Goal: Task Accomplishment & Management: Complete application form

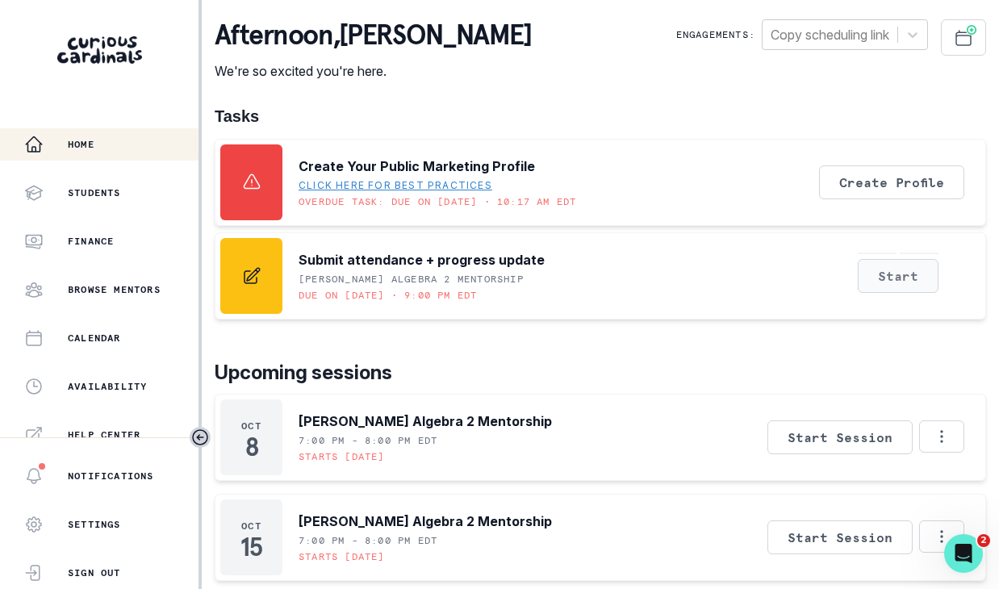
click at [884, 276] on button "Start" at bounding box center [898, 276] width 81 height 34
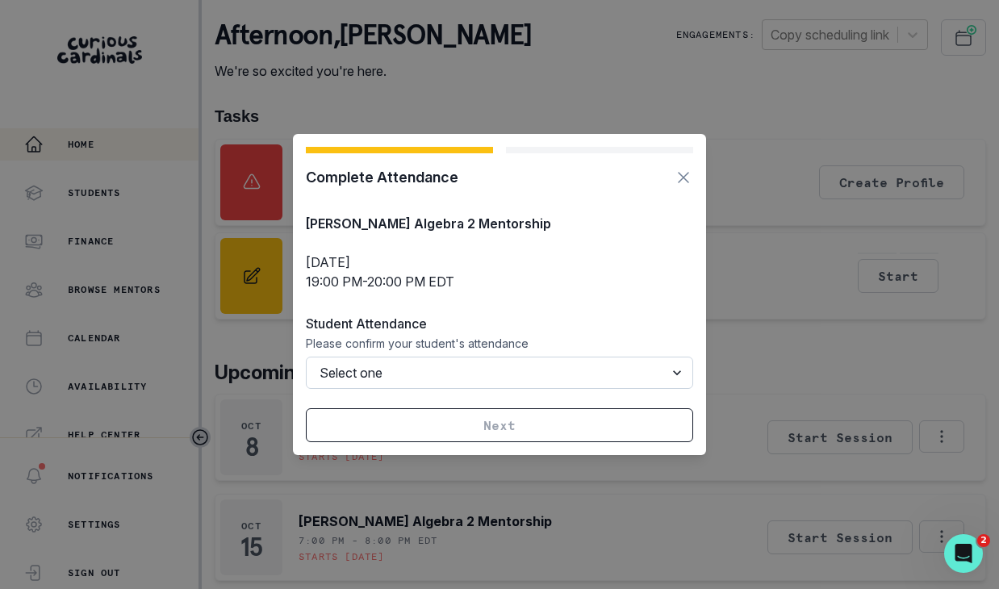
click at [506, 372] on select "Select one Attended Missed (billable) Late cancellation (billable) Cancelled (n…" at bounding box center [499, 373] width 387 height 32
select select "ATTENDED"
click at [306, 357] on select "Select one Attended Missed (billable) Late cancellation (billable) Cancelled (n…" at bounding box center [499, 373] width 387 height 32
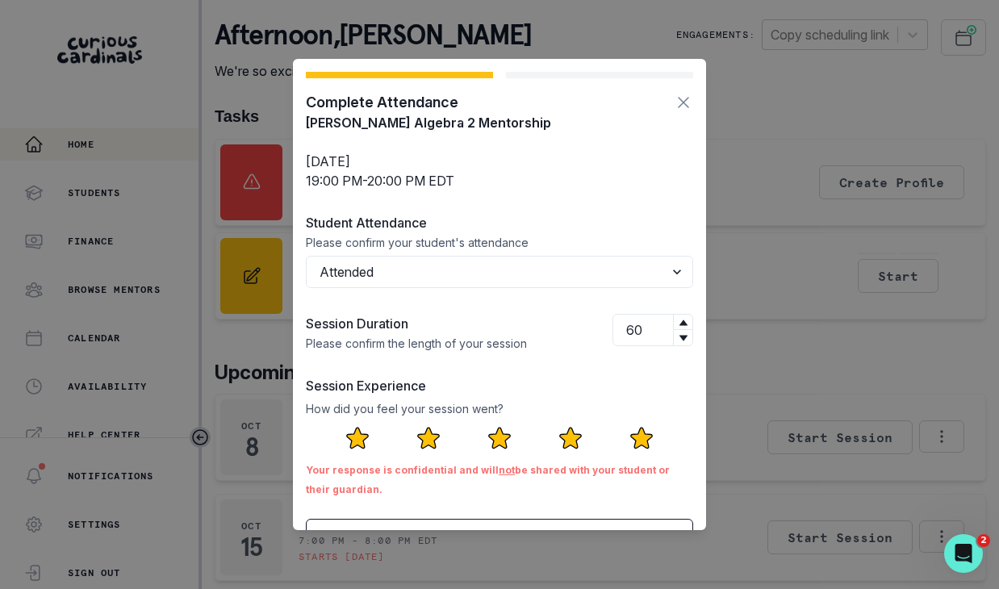
click at [642, 434] on icon at bounding box center [641, 438] width 21 height 20
click at [0, 0] on input "radio" at bounding box center [0, 0] width 0 height 0
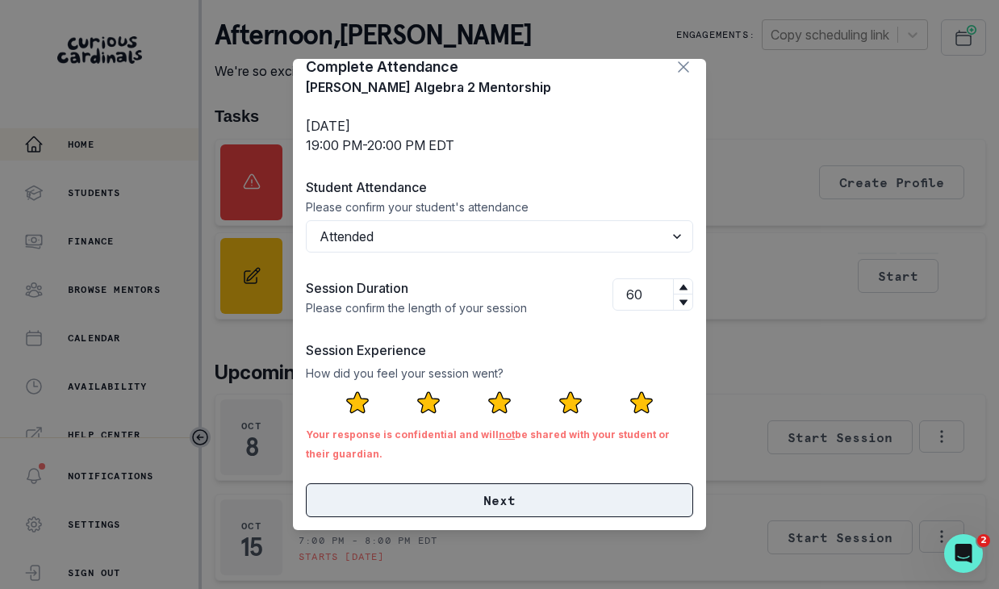
click at [588, 497] on button "Next" at bounding box center [499, 501] width 387 height 34
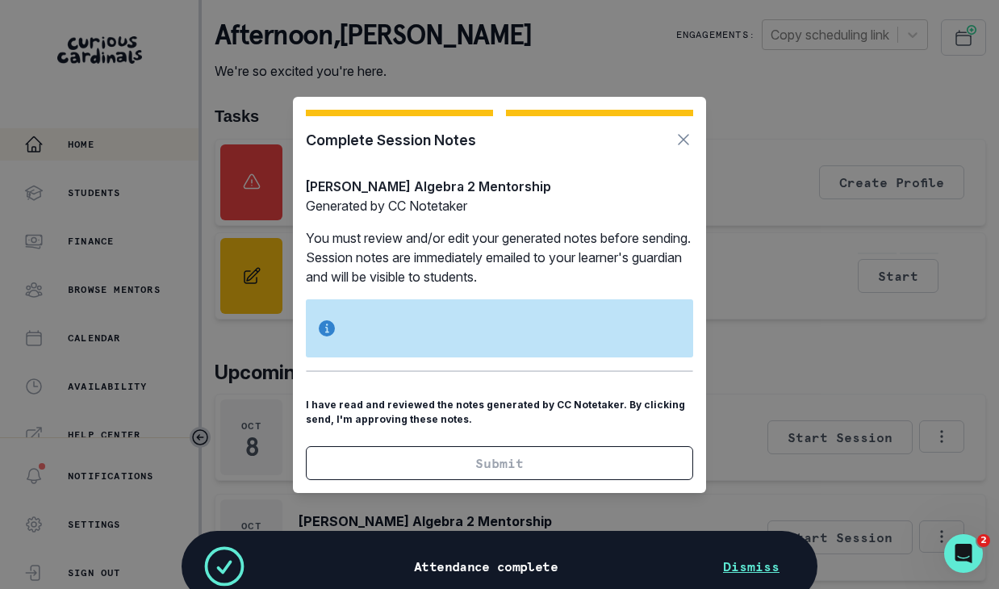
scroll to position [0, 0]
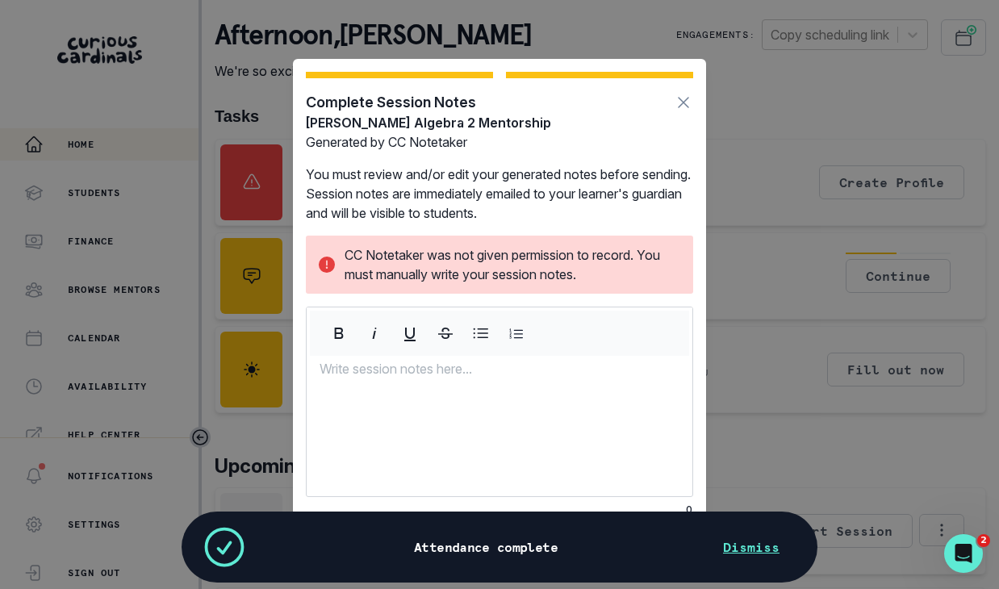
click at [544, 402] on div at bounding box center [500, 427] width 386 height 137
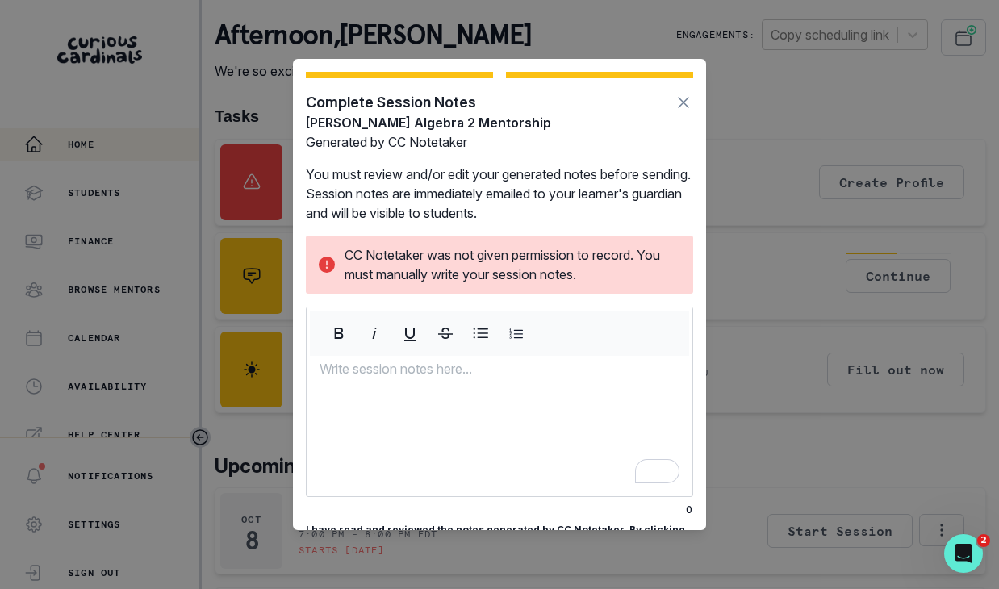
click at [473, 177] on p "You must review and/or edit your generated notes before sending. Session notes …" at bounding box center [499, 194] width 387 height 58
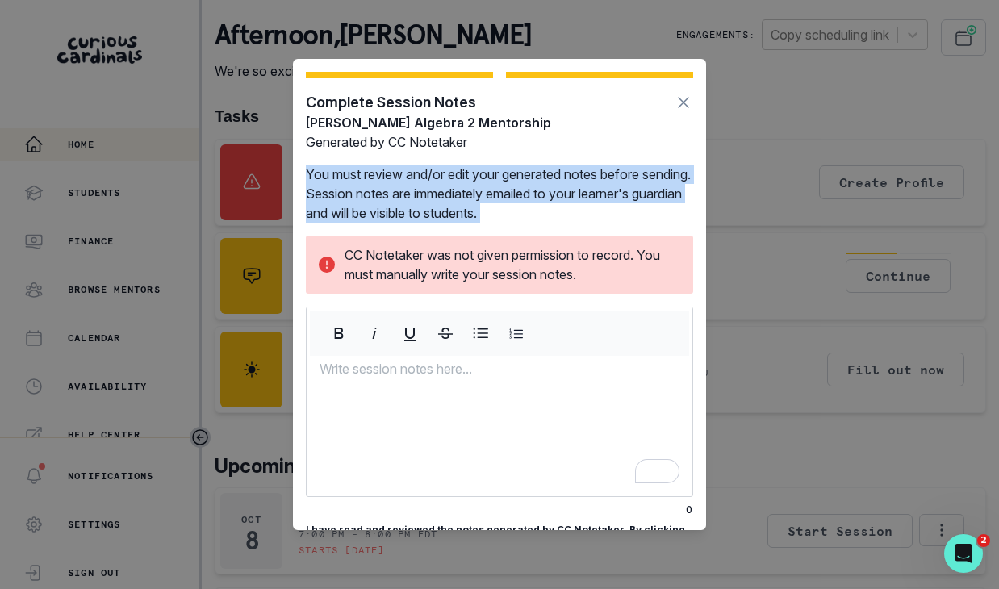
click at [473, 177] on p "You must review and/or edit your generated notes before sending. Session notes …" at bounding box center [499, 194] width 387 height 58
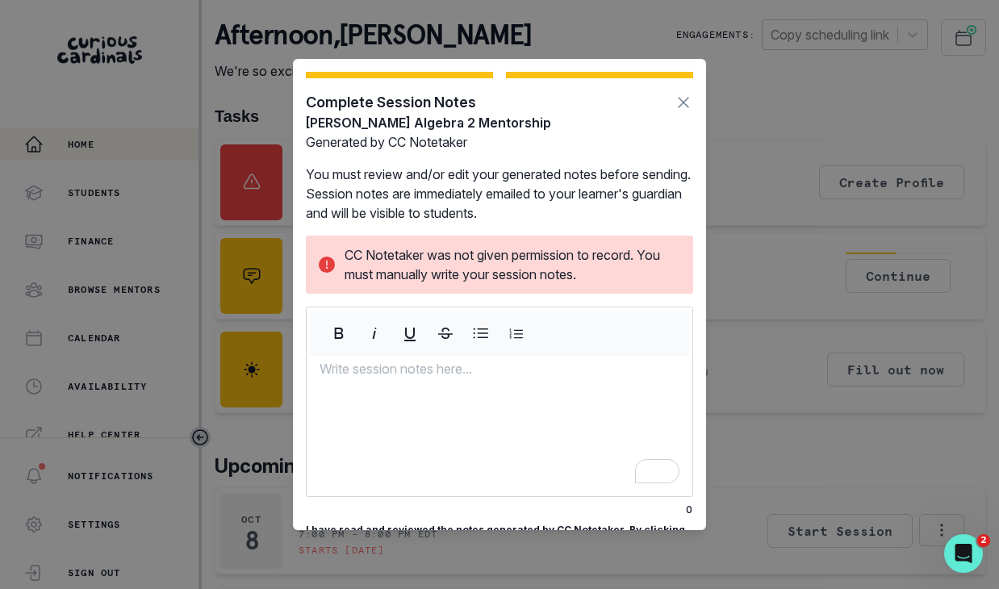
click at [583, 193] on p "You must review and/or edit your generated notes before sending. Session notes …" at bounding box center [499, 194] width 387 height 58
click at [483, 404] on div "To enrich screen reader interactions, please activate Accessibility in Grammarl…" at bounding box center [500, 427] width 386 height 137
click at [470, 392] on div "To enrich screen reader interactions, please activate Accessibility in Grammarl…" at bounding box center [500, 427] width 386 height 137
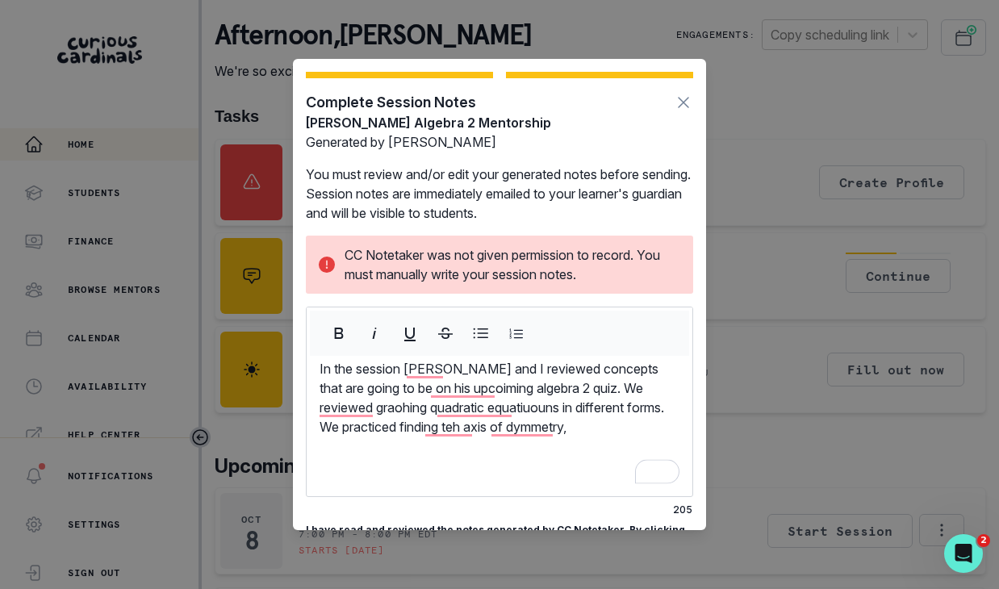
click at [595, 391] on p "In the session [PERSON_NAME] and I reviewed concepts that are going to be on hi…" at bounding box center [500, 397] width 360 height 77
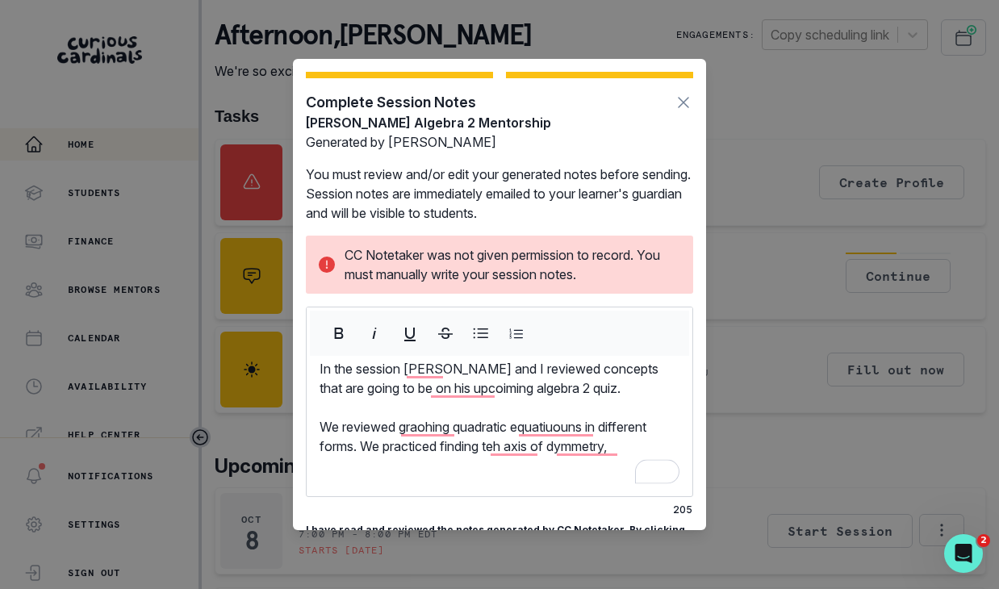
click at [655, 452] on p "We reviewed graohing quadratic equatiuouns in different forms. We practiced fin…" at bounding box center [500, 436] width 360 height 39
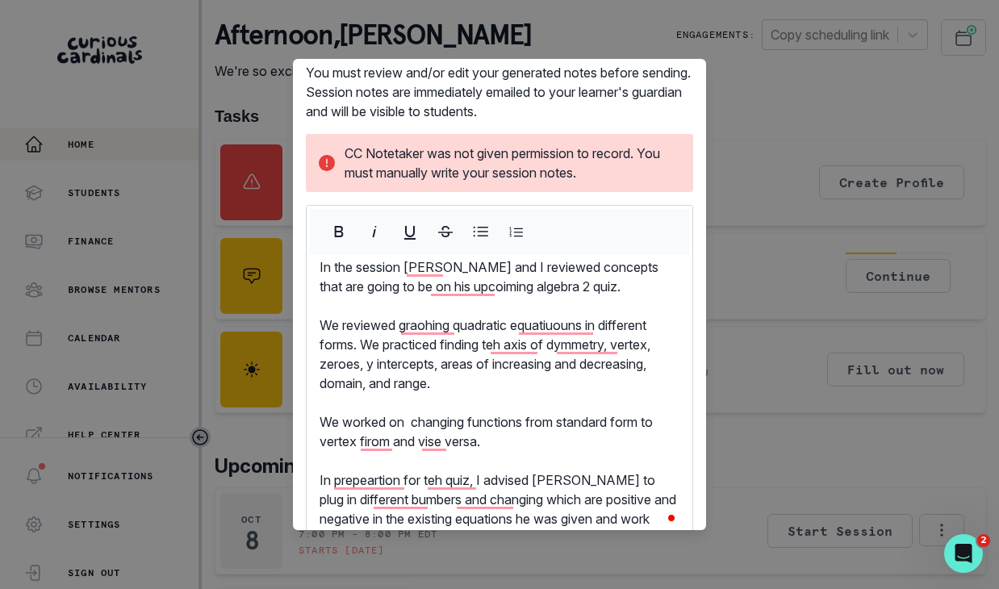
scroll to position [121, 0]
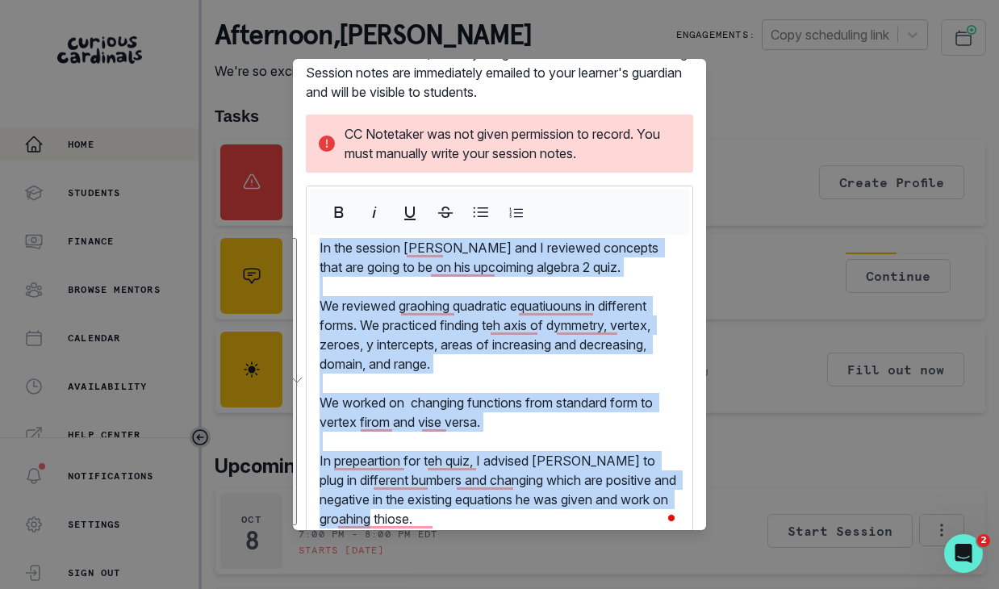
drag, startPoint x: 456, startPoint y: 515, endPoint x: 274, endPoint y: 182, distance: 379.7
click at [274, 182] on div "Complete Session Notes [PERSON_NAME] Algebra 2 Mentorship Generated by [PERSON_…" at bounding box center [499, 294] width 999 height 589
copy div "In the session [PERSON_NAME] and I reviewed concepts that are going to be on hi…"
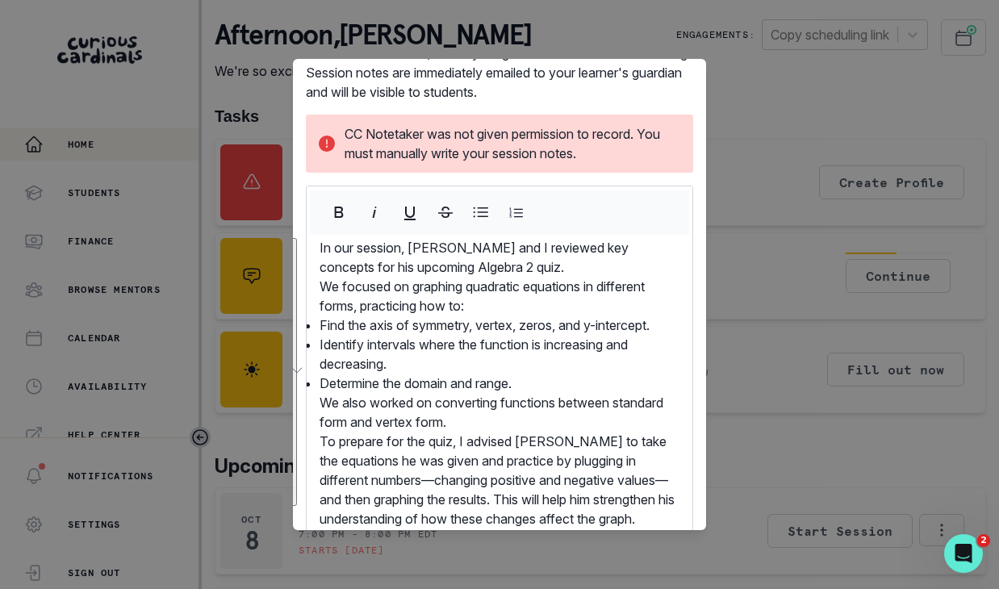
scroll to position [140, 0]
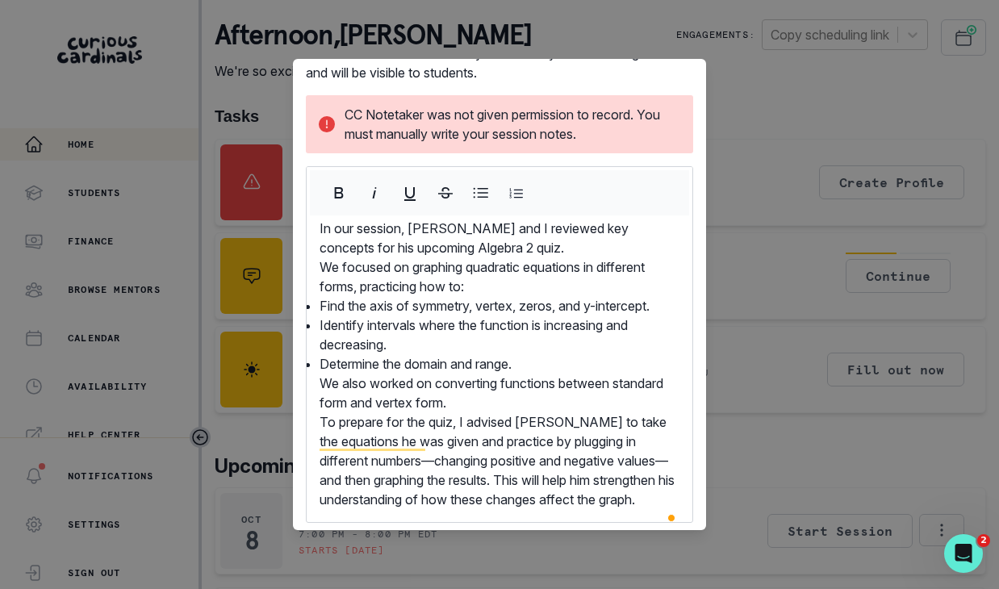
click at [438, 458] on p "To prepare for the quiz, I advised [PERSON_NAME] to take the equations he was g…" at bounding box center [500, 460] width 360 height 97
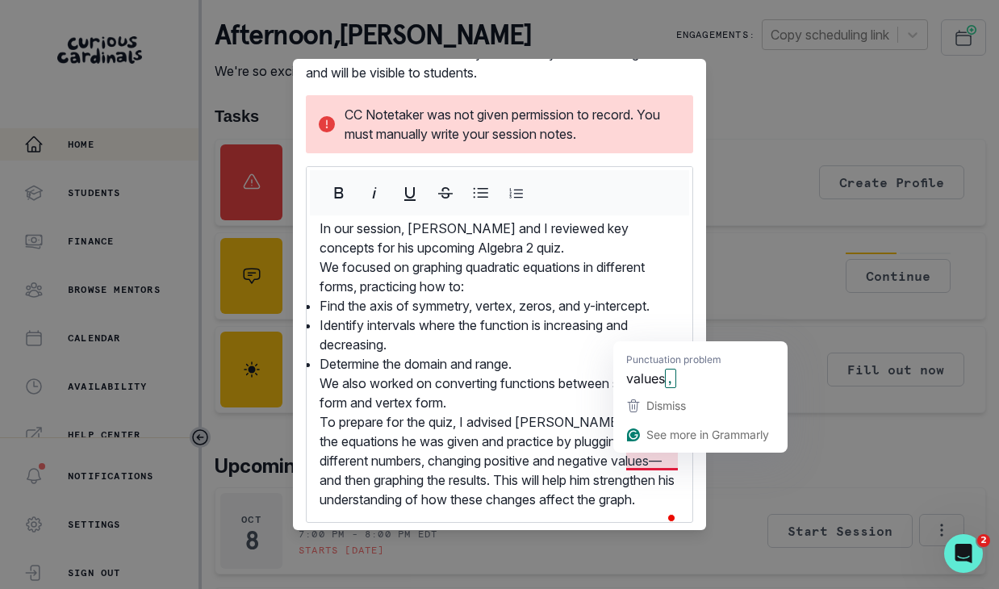
click at [679, 458] on p "To prepare for the quiz, I advised [PERSON_NAME] to take the equations he was g…" at bounding box center [500, 460] width 360 height 97
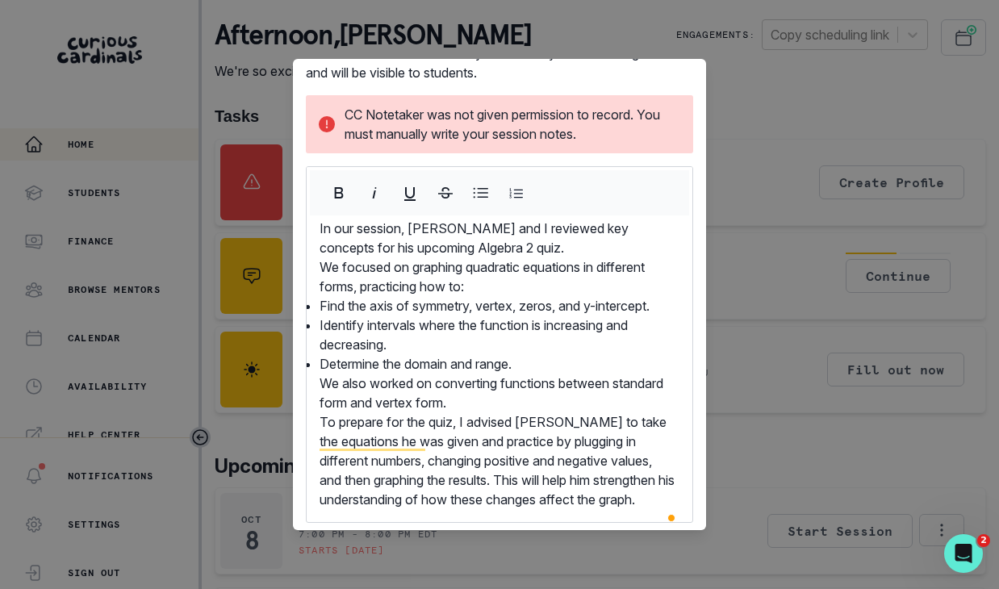
scroll to position [274, 0]
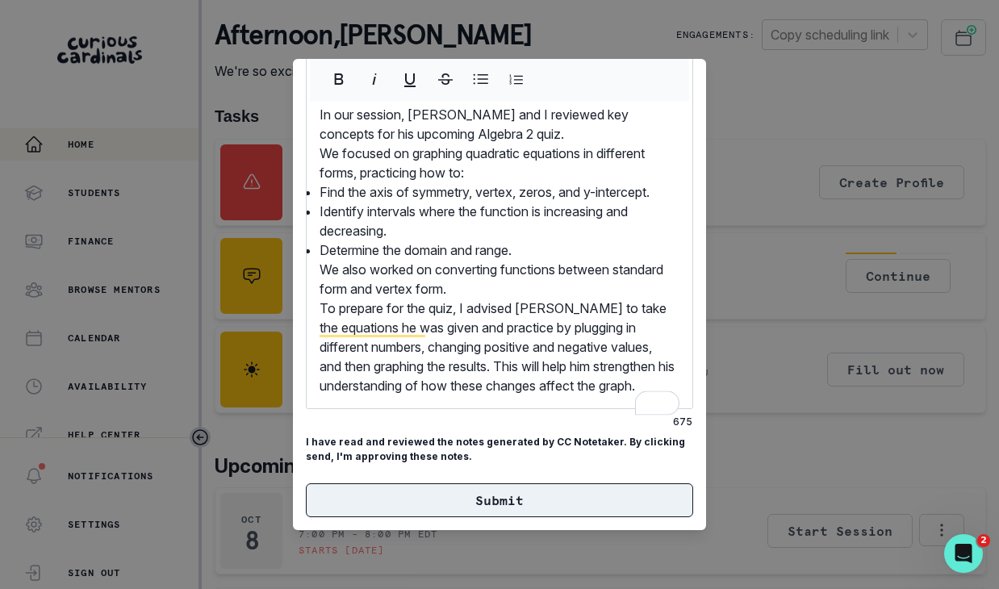
click at [558, 506] on button "Submit" at bounding box center [499, 501] width 387 height 34
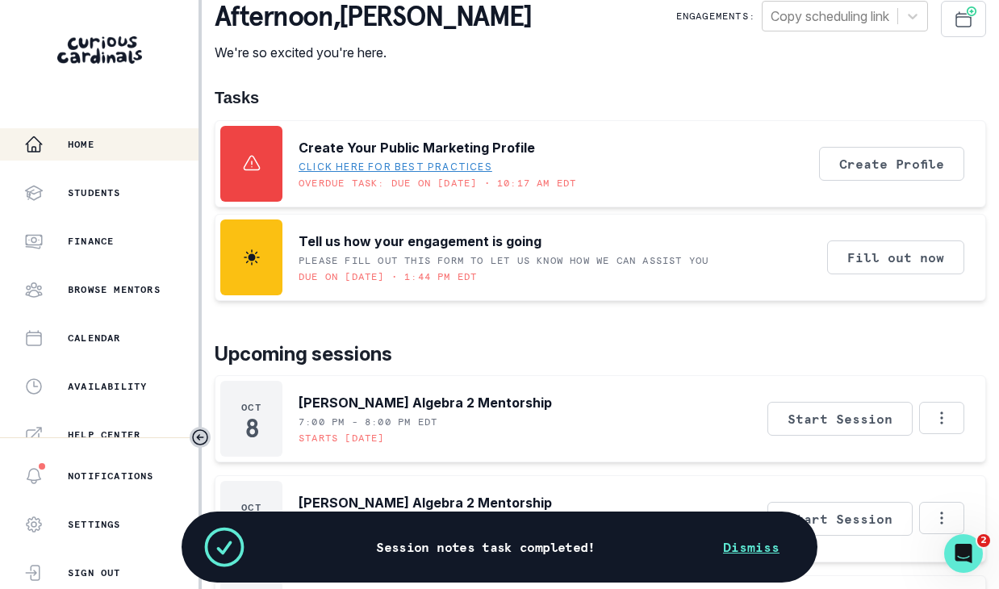
scroll to position [33, 0]
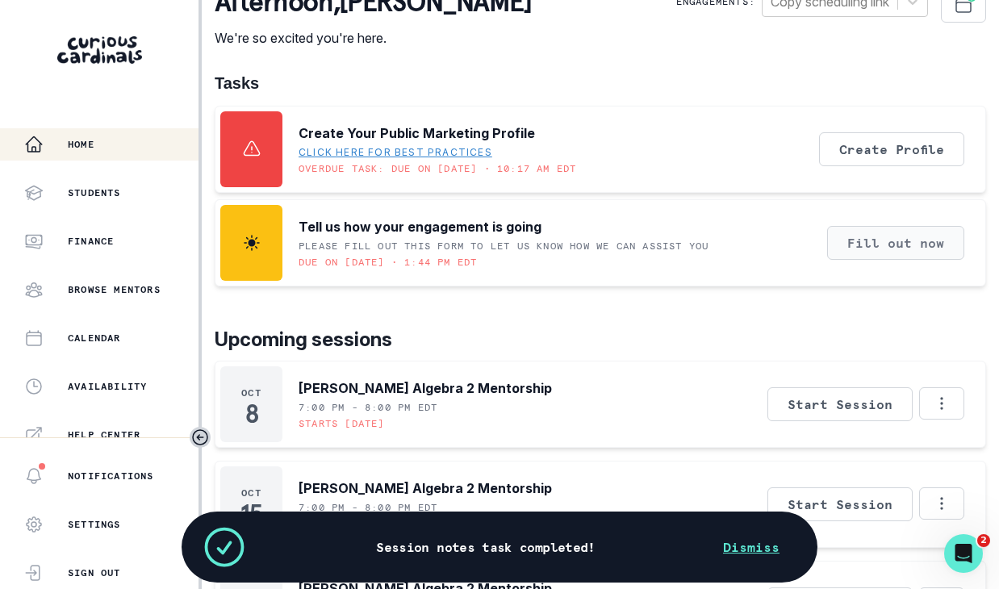
click at [918, 235] on button "Fill out now" at bounding box center [895, 243] width 137 height 34
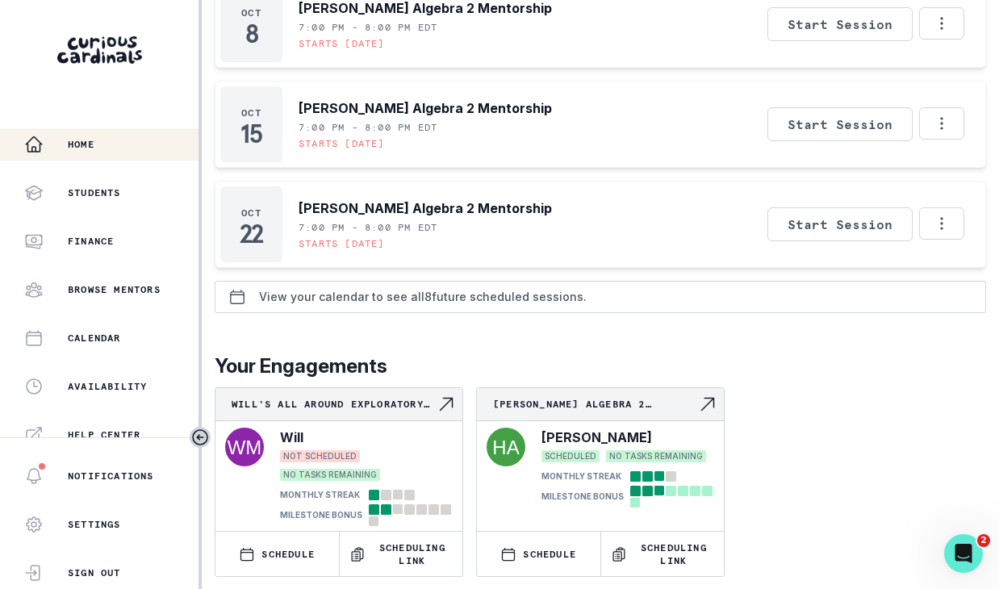
scroll to position [327, 0]
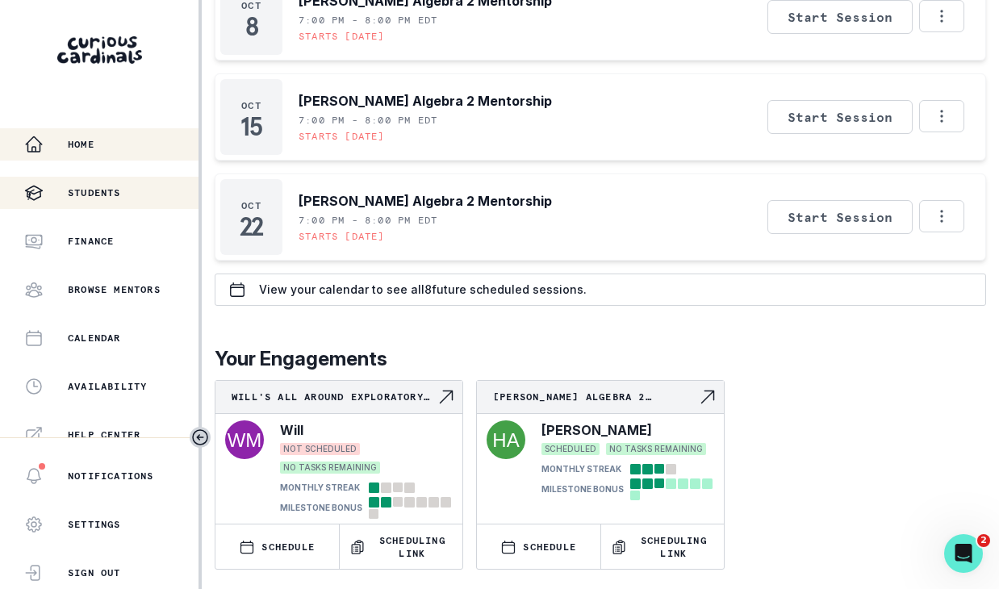
click at [97, 198] on p "Students" at bounding box center [94, 192] width 53 height 13
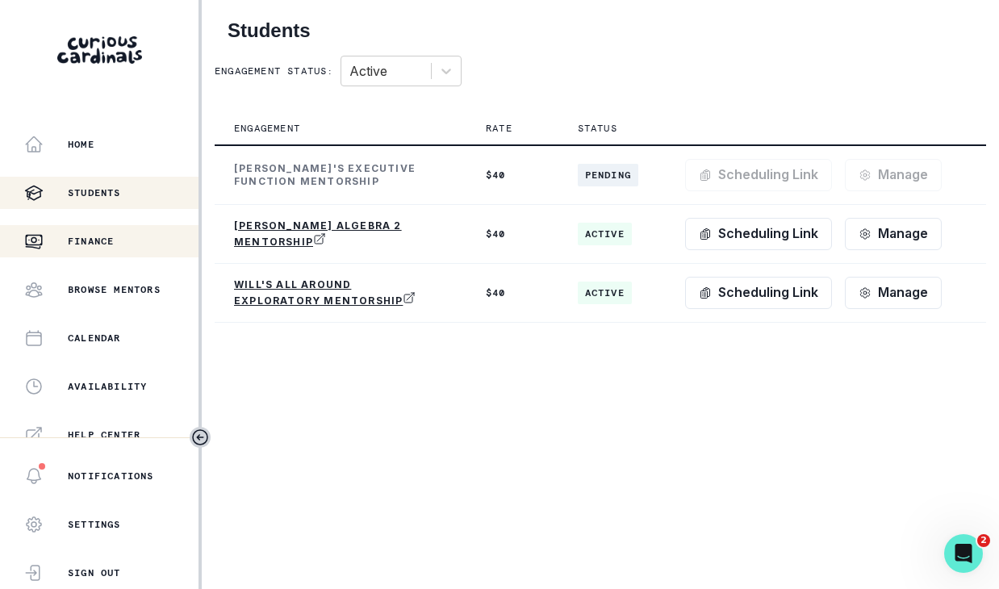
click at [110, 233] on div "Finance" at bounding box center [111, 241] width 174 height 19
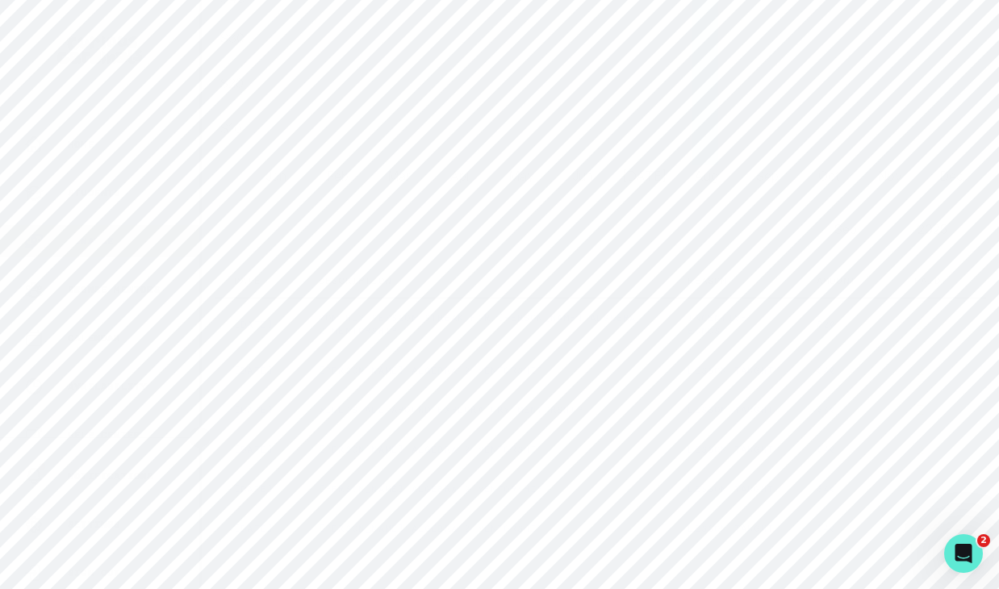
scroll to position [1133, 0]
